Goal: Information Seeking & Learning: Learn about a topic

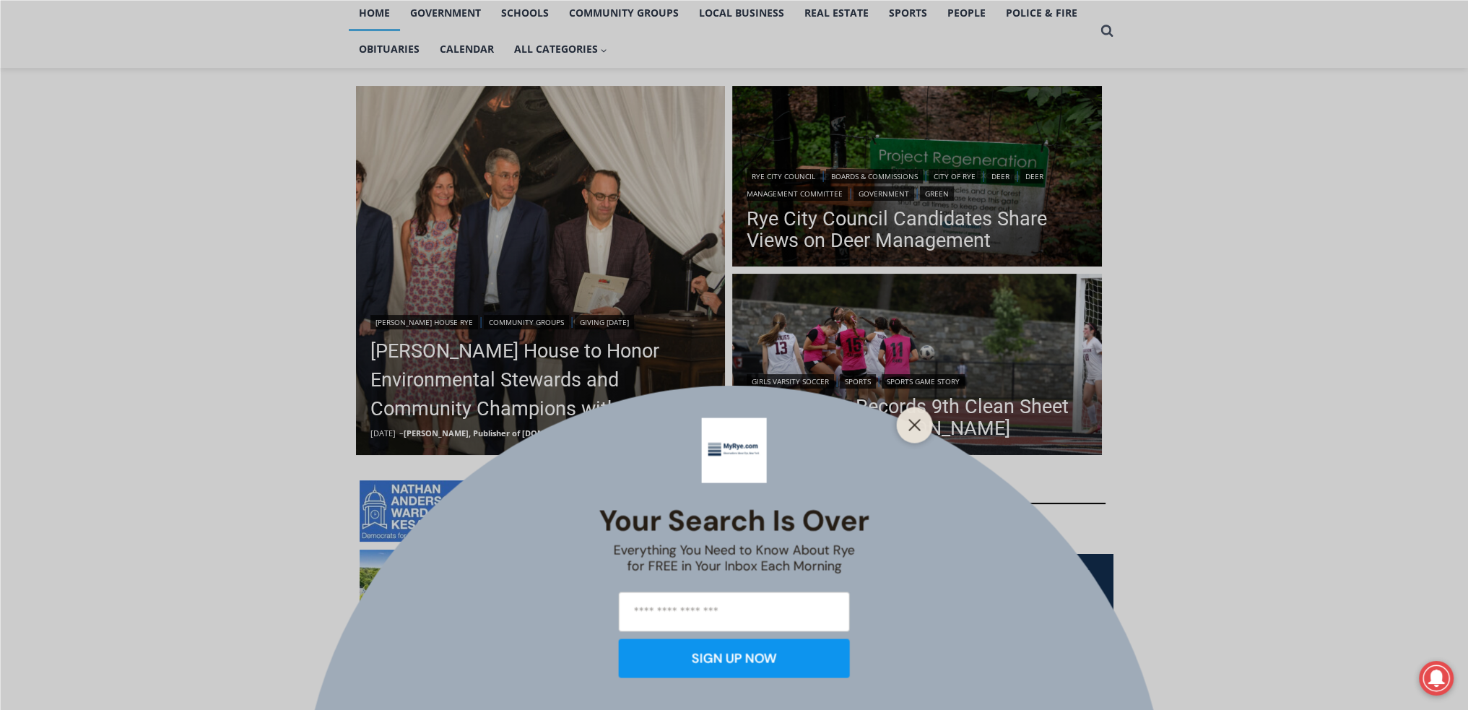
scroll to position [336, 0]
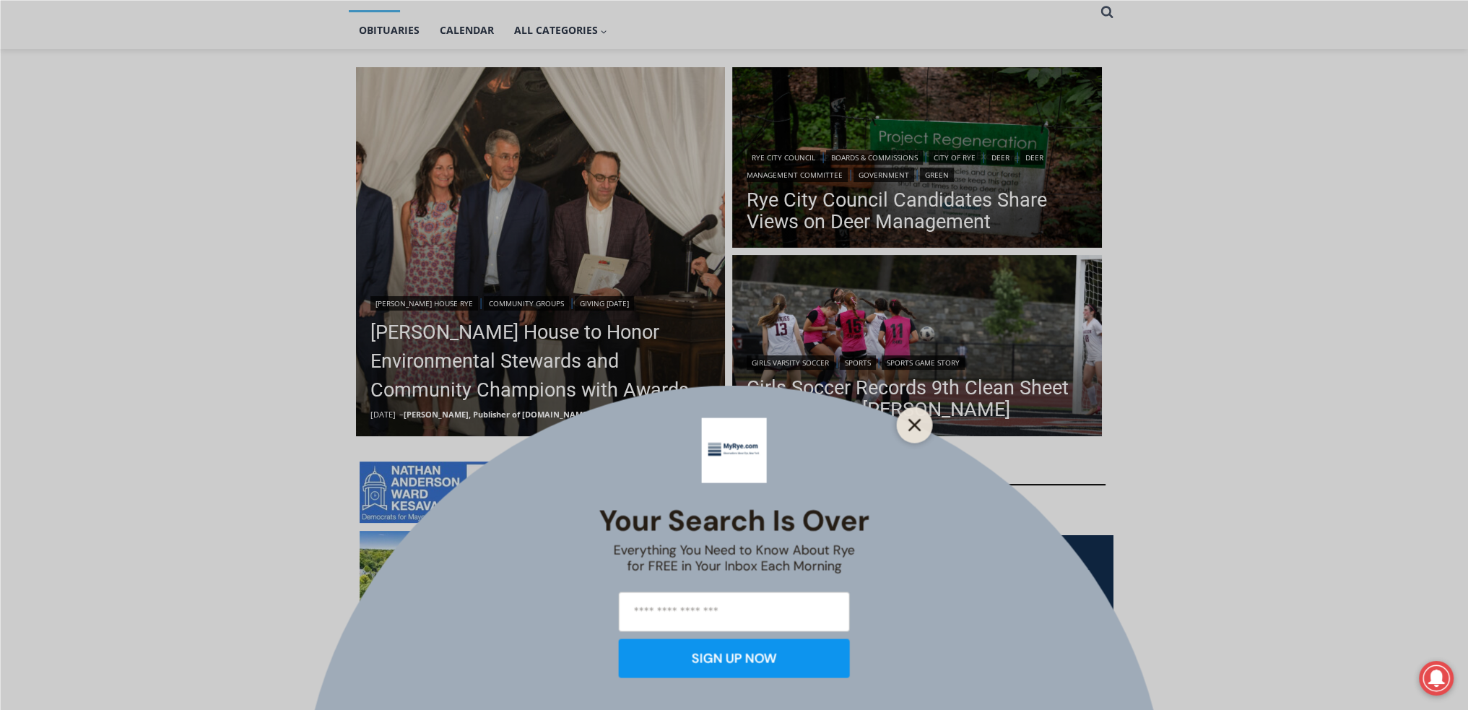
click at [908, 426] on icon "Close" at bounding box center [914, 424] width 13 height 13
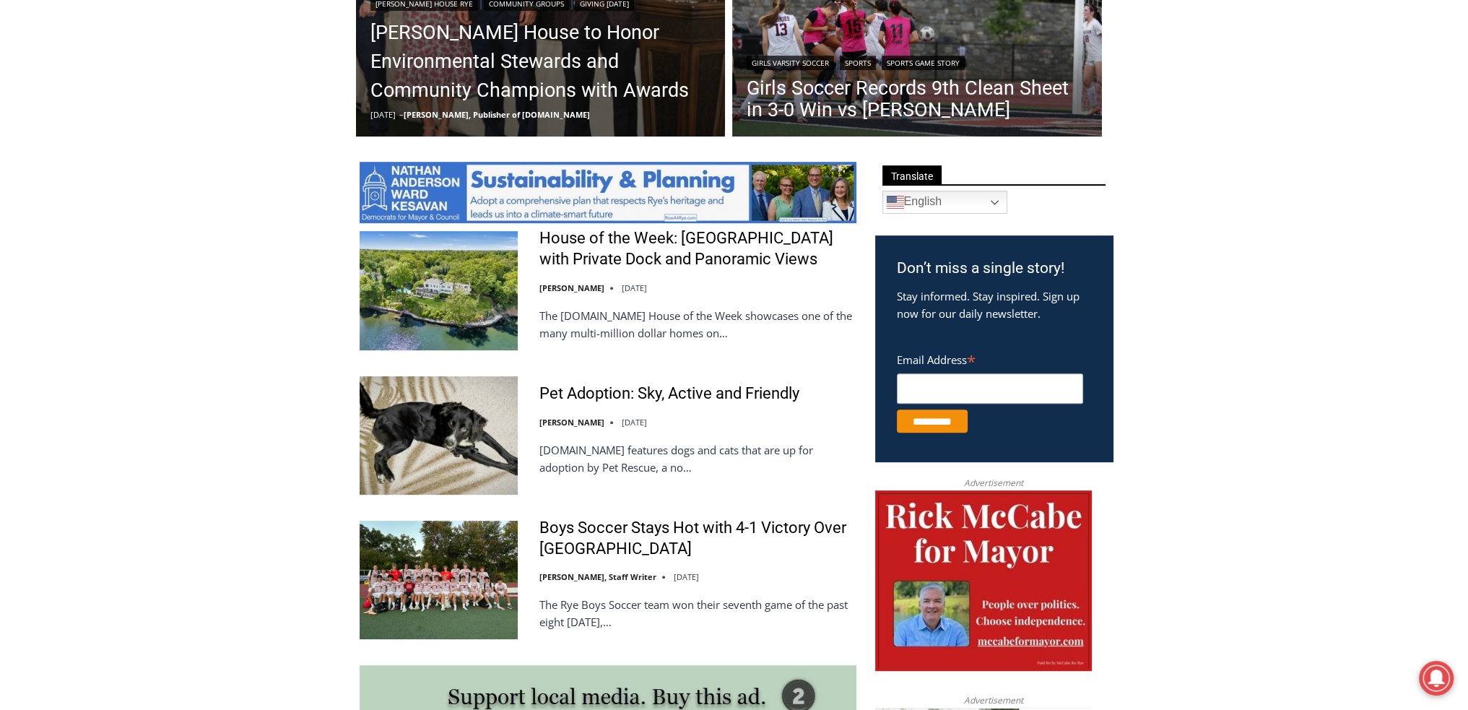
scroll to position [674, 0]
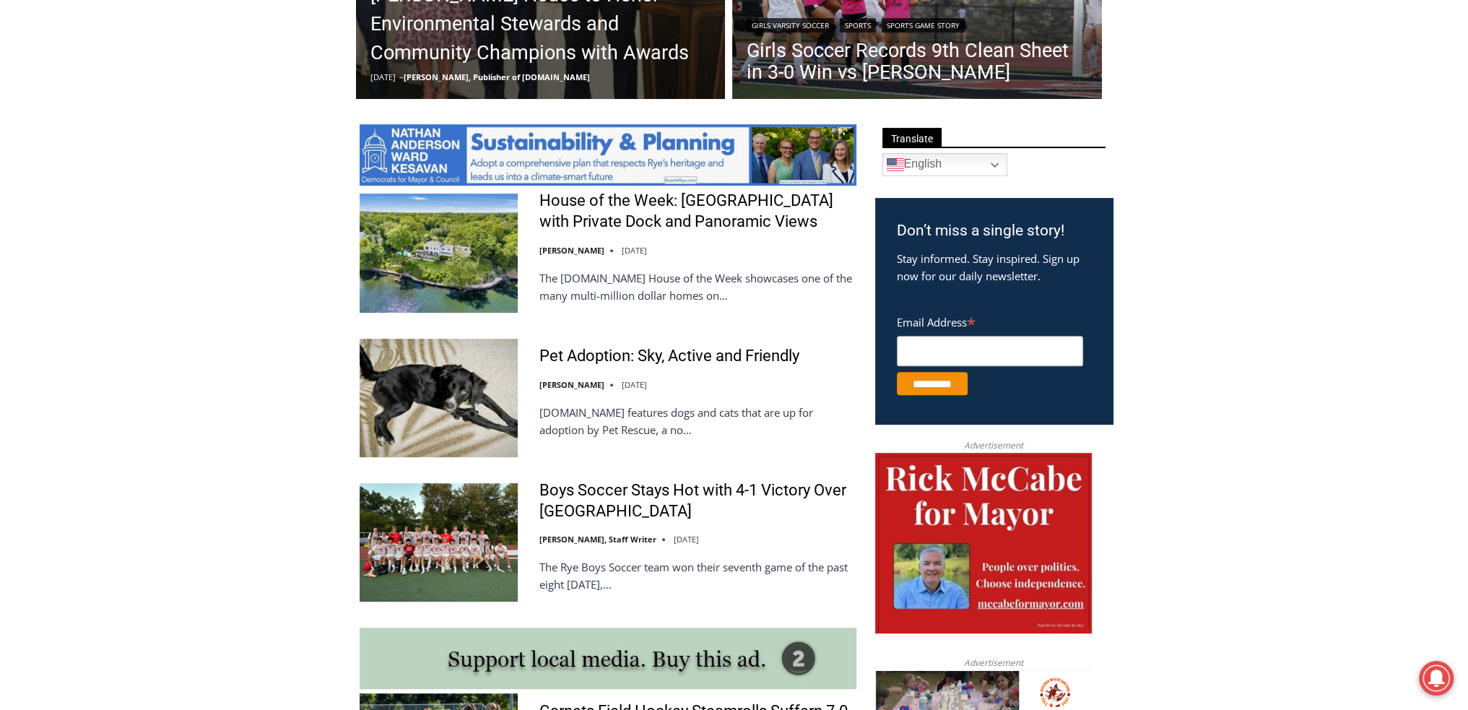
click at [433, 405] on img at bounding box center [439, 398] width 158 height 118
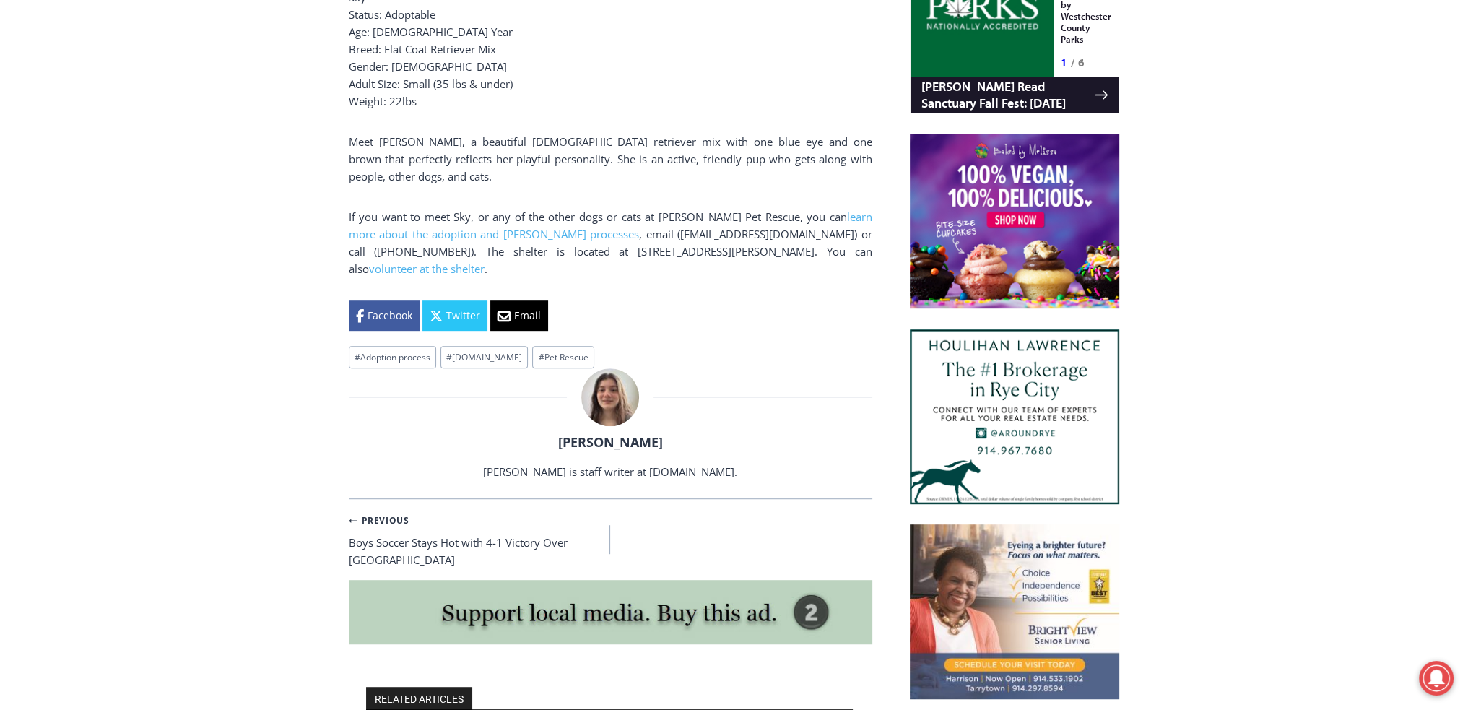
scroll to position [1179, 0]
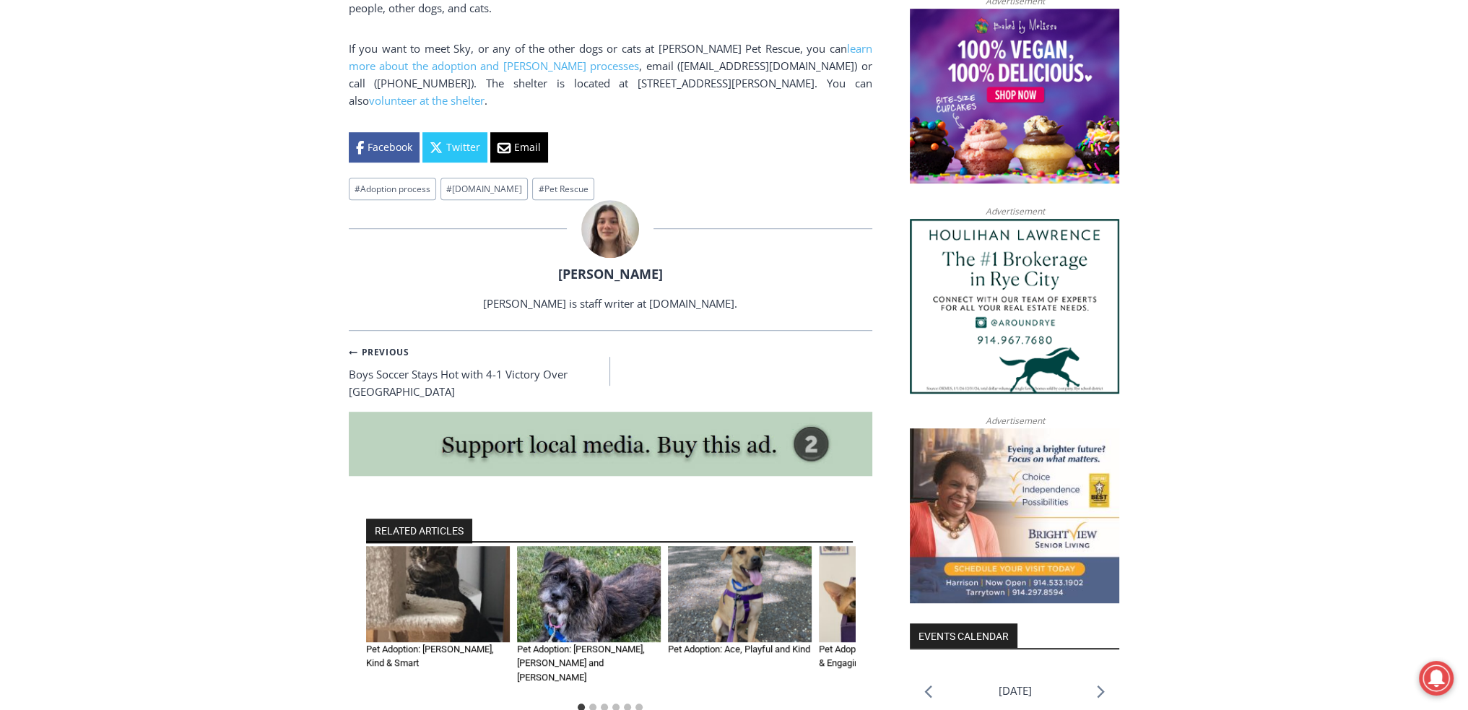
click at [554, 552] on img "2 of 6" at bounding box center [589, 594] width 144 height 96
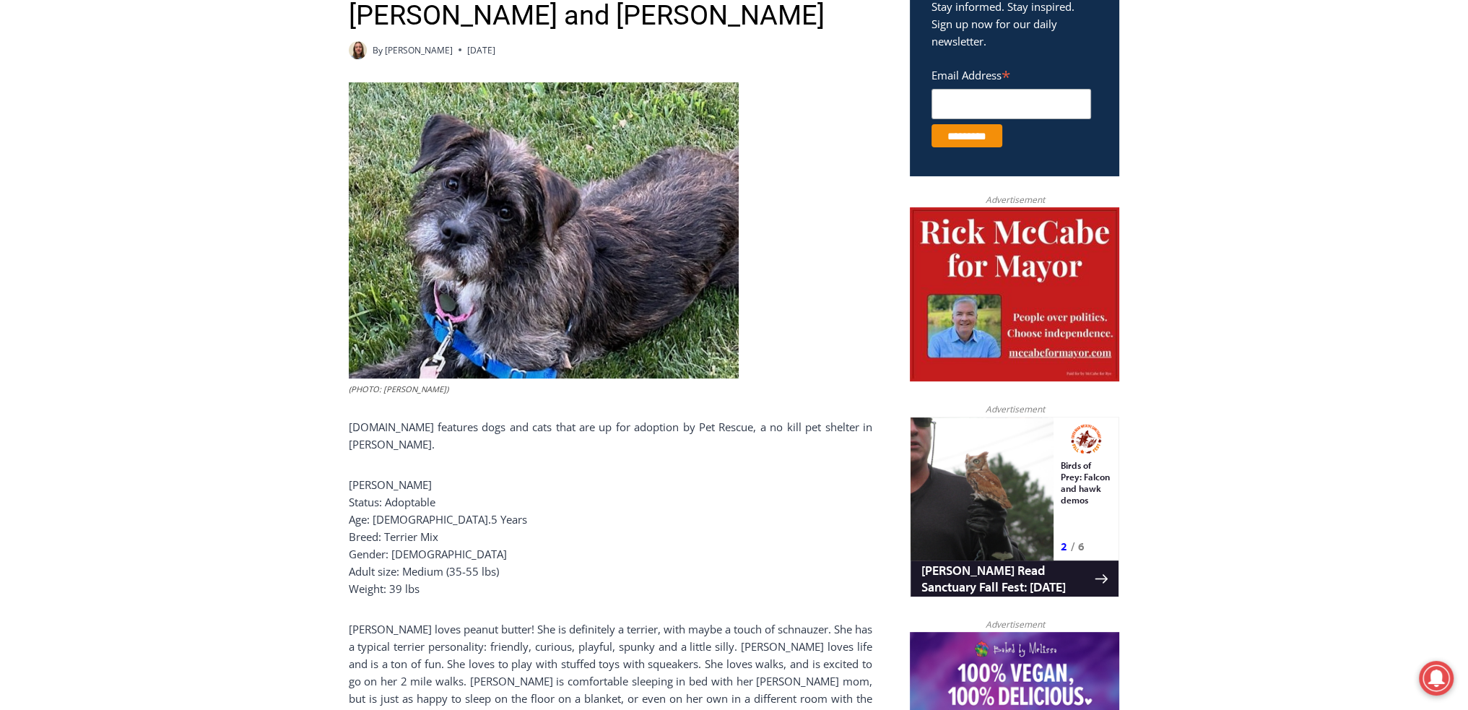
scroll to position [505, 0]
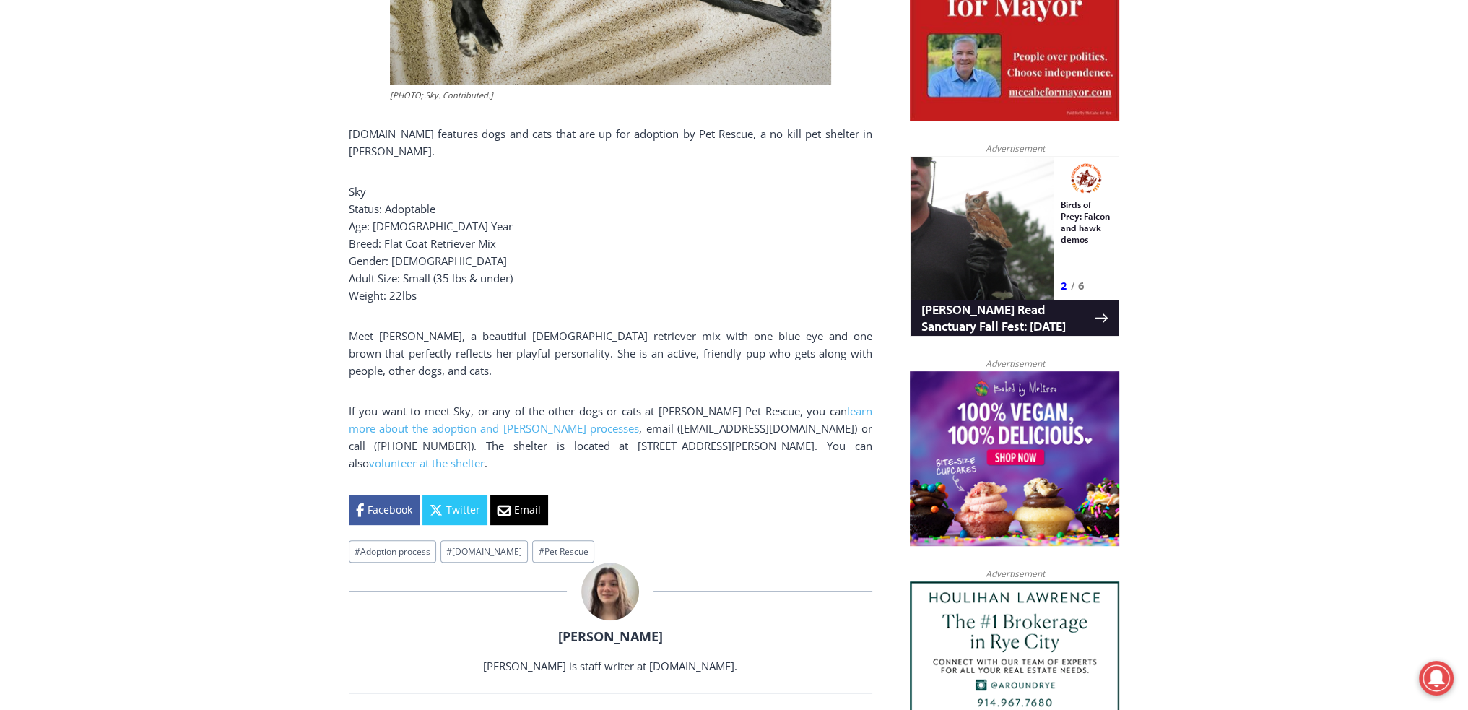
scroll to position [504, 0]
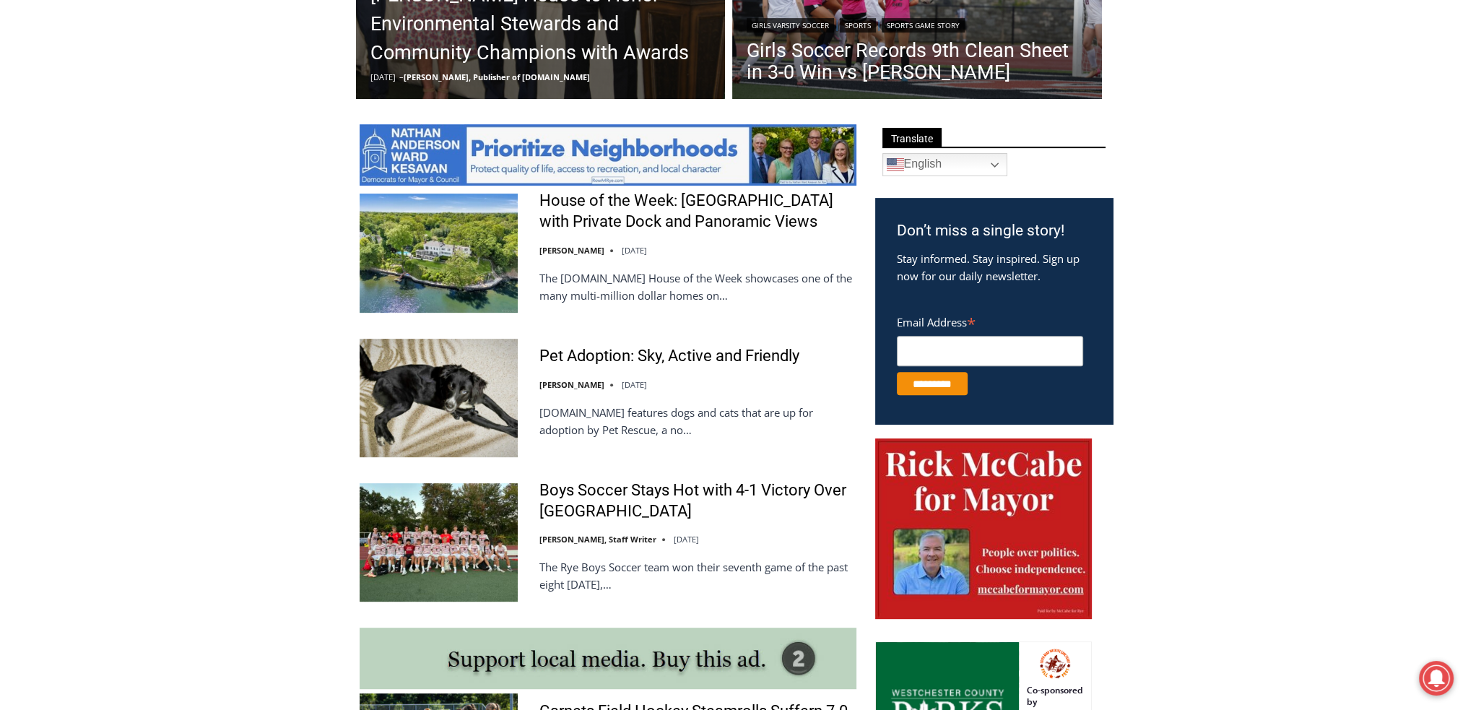
scroll to position [168, 0]
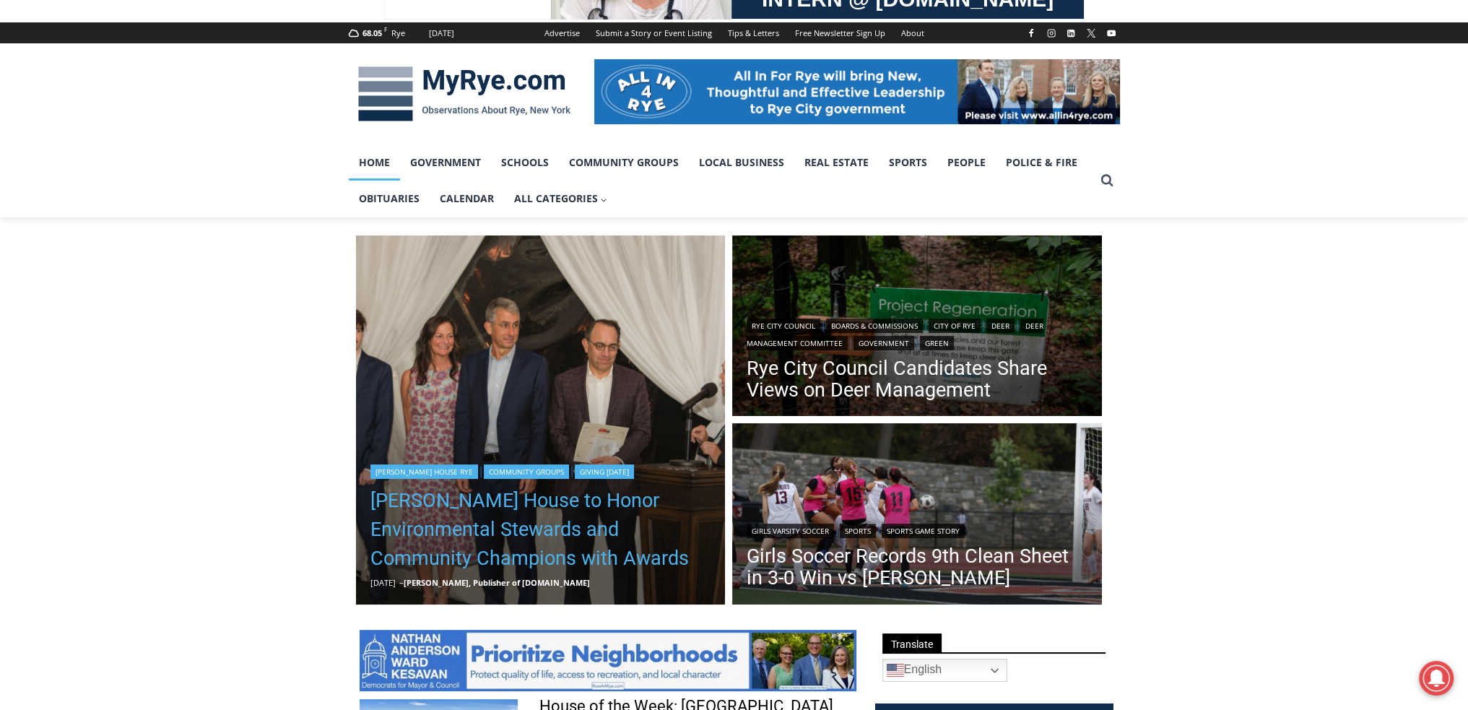
click at [627, 566] on link "[PERSON_NAME] House to Honor Environmental Stewards and Community Champions wit…" at bounding box center [540, 529] width 341 height 87
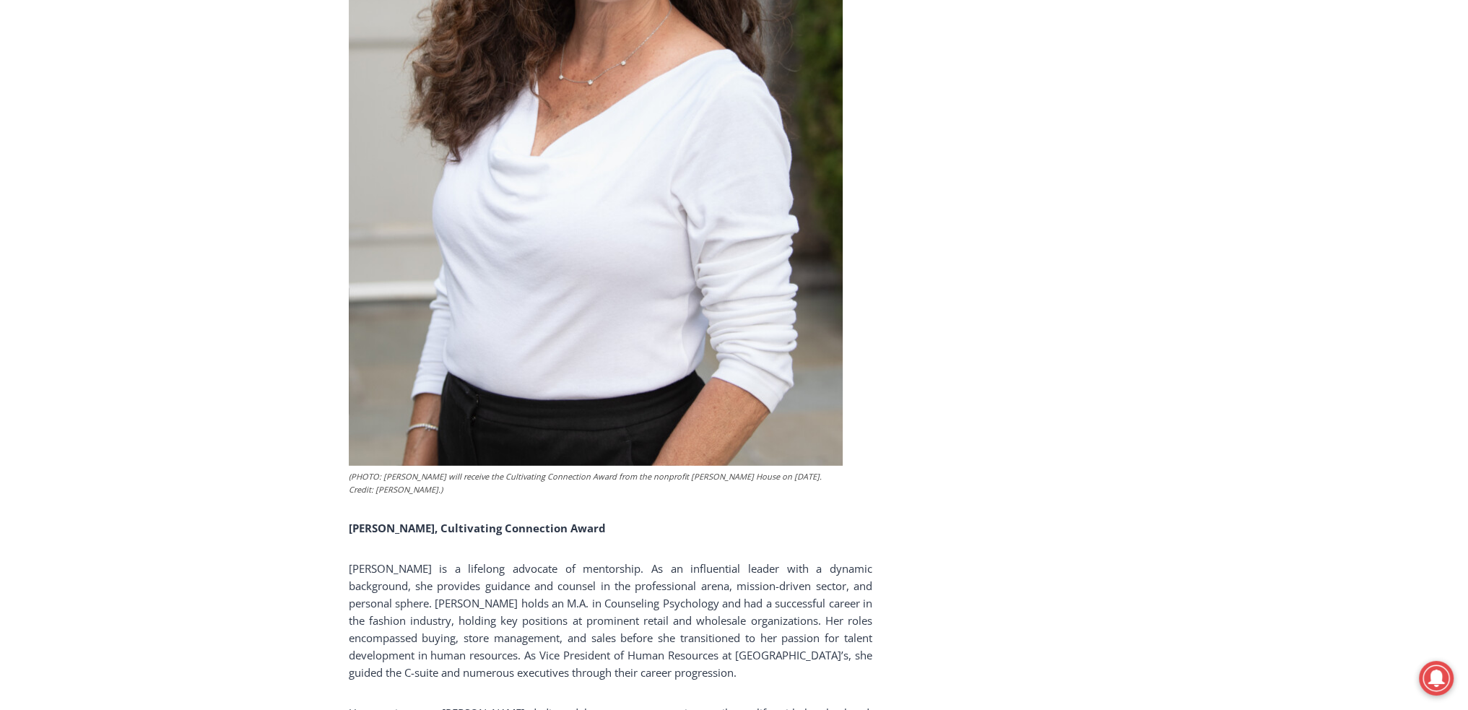
scroll to position [5222, 0]
